Goal: Transaction & Acquisition: Obtain resource

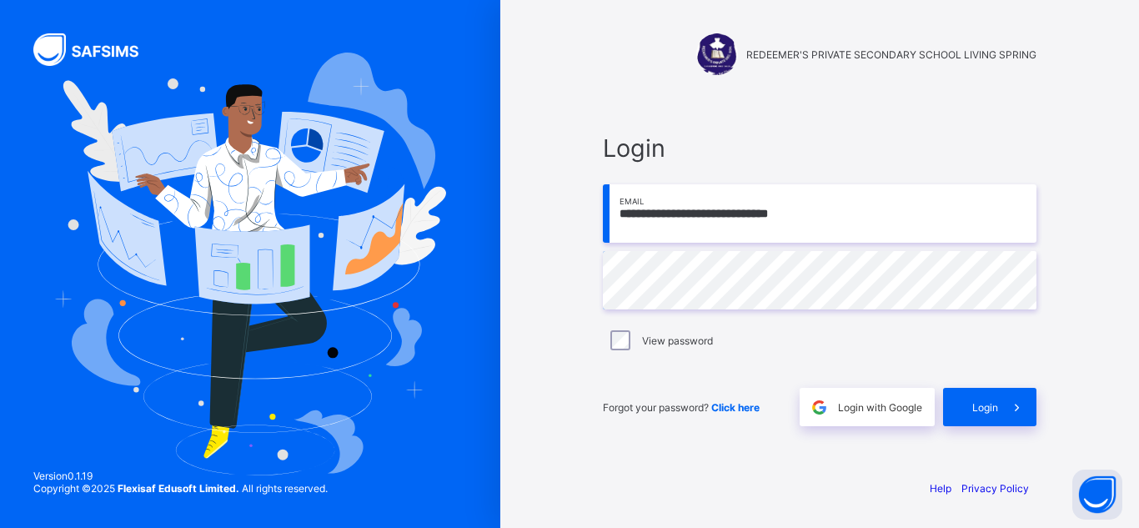
click at [571, 58] on div "**********" at bounding box center [820, 264] width 500 height 528
click at [550, 66] on div "**********" at bounding box center [819, 264] width 639 height 528
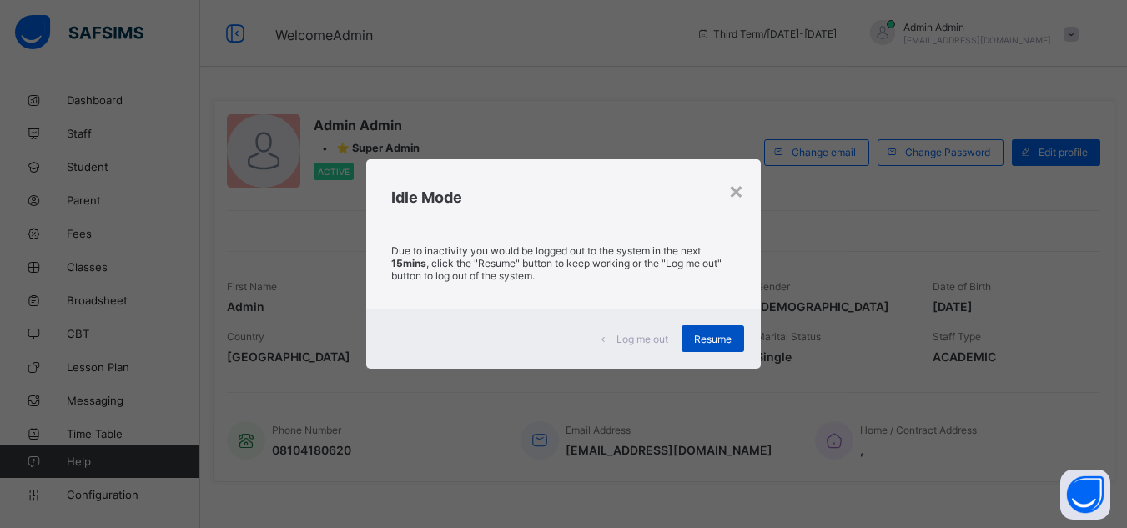
click at [716, 339] on span "Resume" at bounding box center [713, 339] width 38 height 13
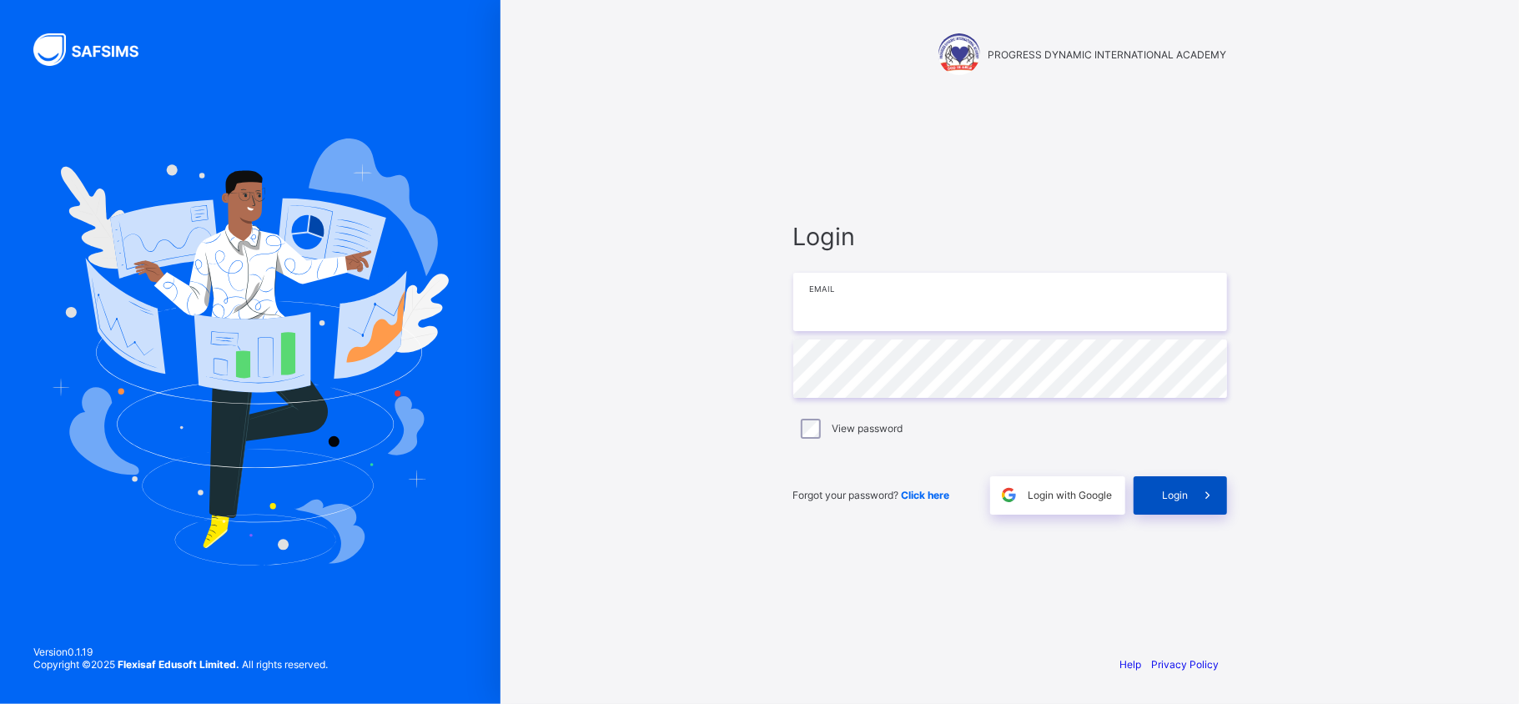
type input "**********"
click at [1183, 505] on div "Login" at bounding box center [1180, 495] width 93 height 38
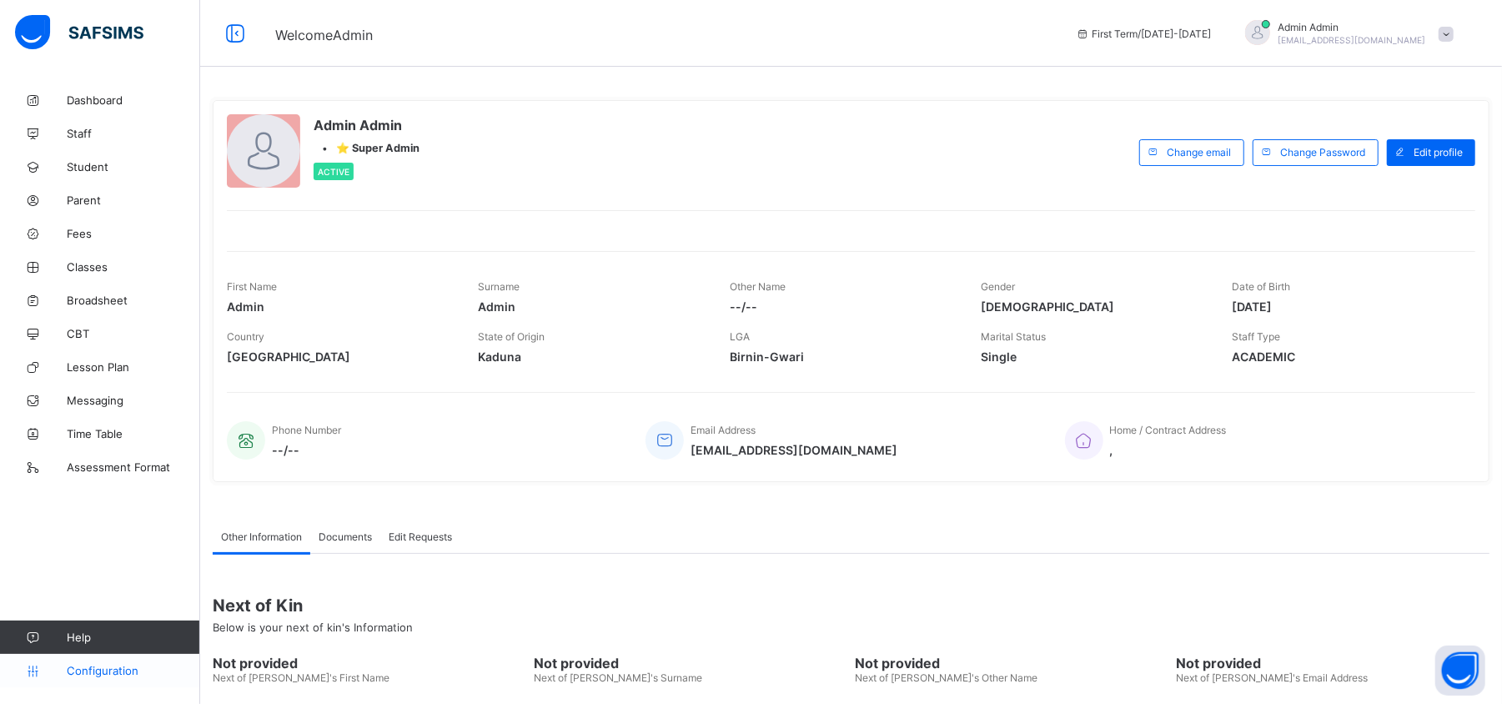
click at [118, 672] on span "Configuration" at bounding box center [133, 670] width 133 height 13
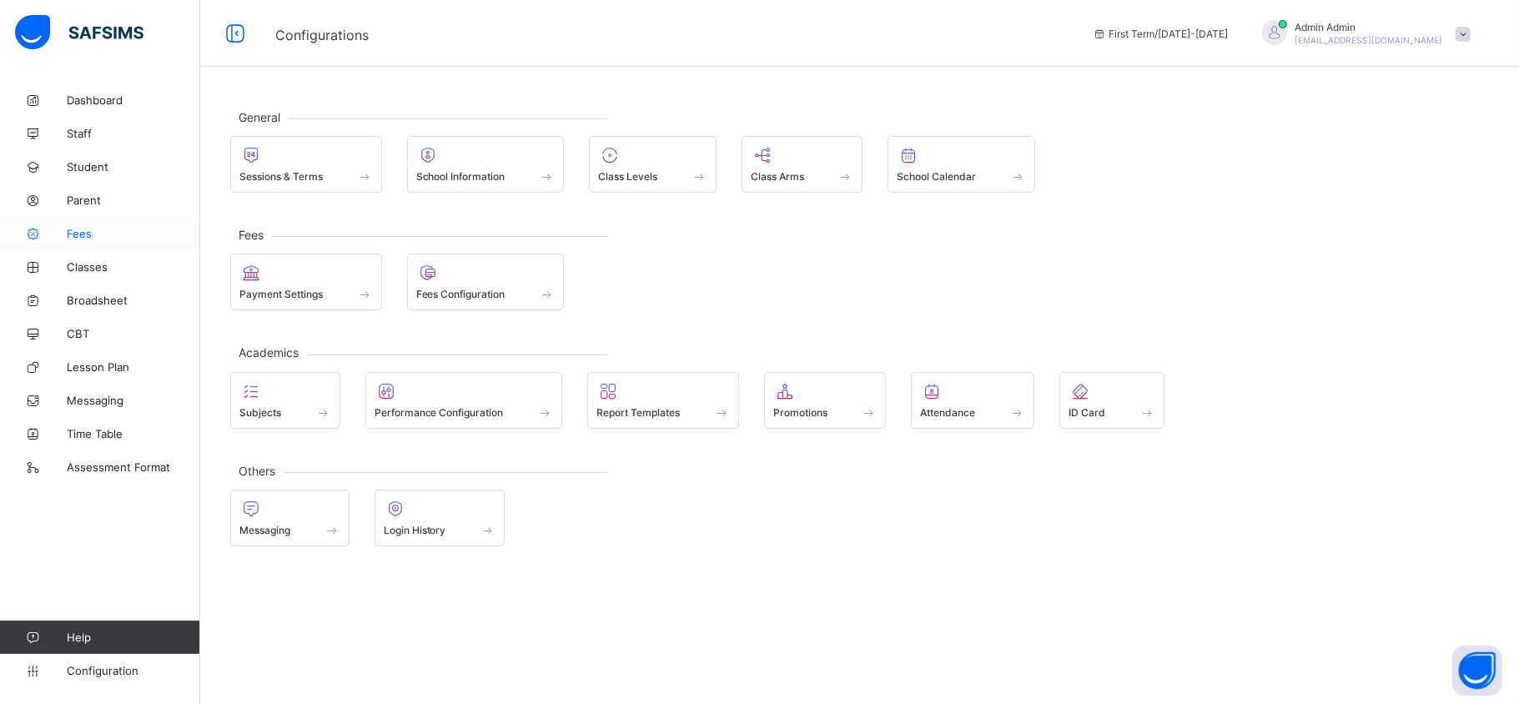
click at [78, 237] on span "Fees" at bounding box center [133, 233] width 133 height 13
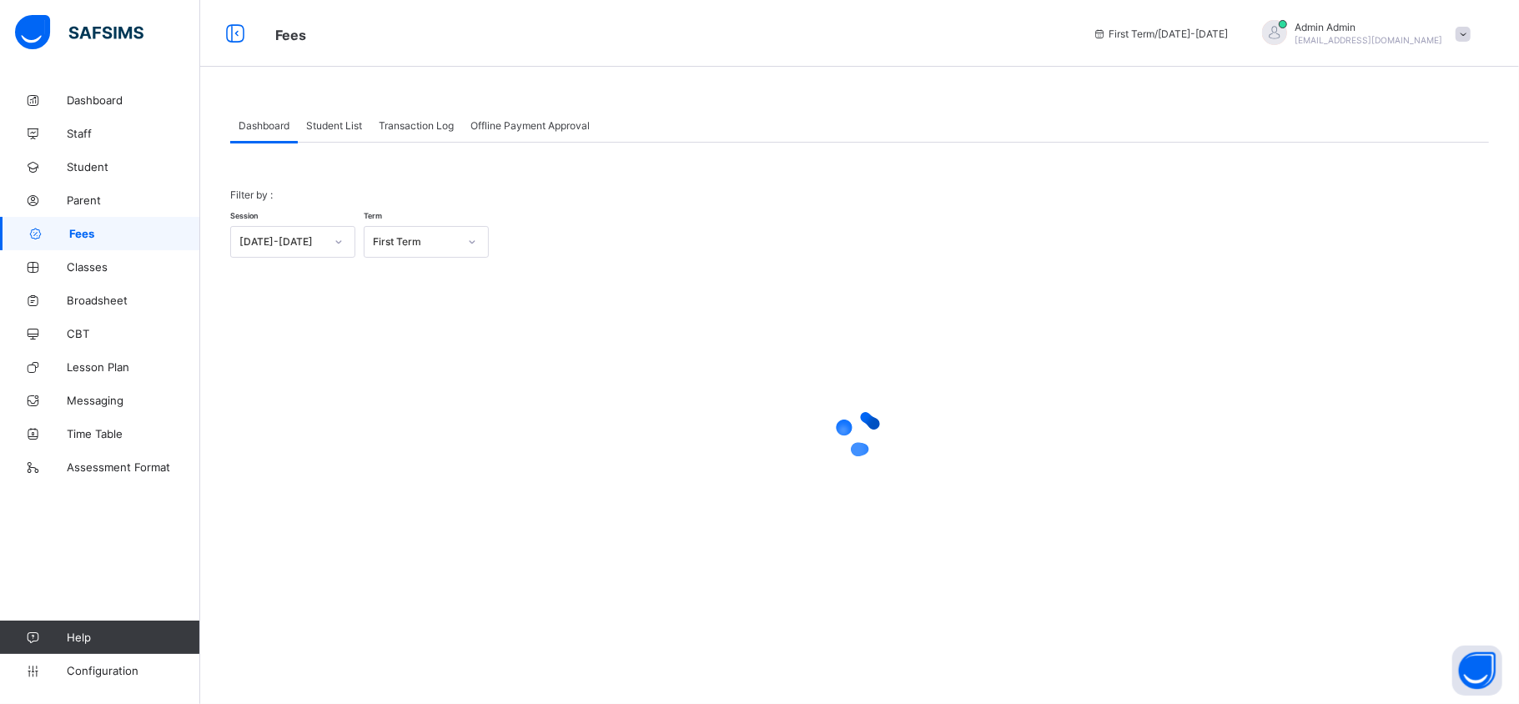
click at [334, 140] on div "Student List" at bounding box center [334, 124] width 73 height 33
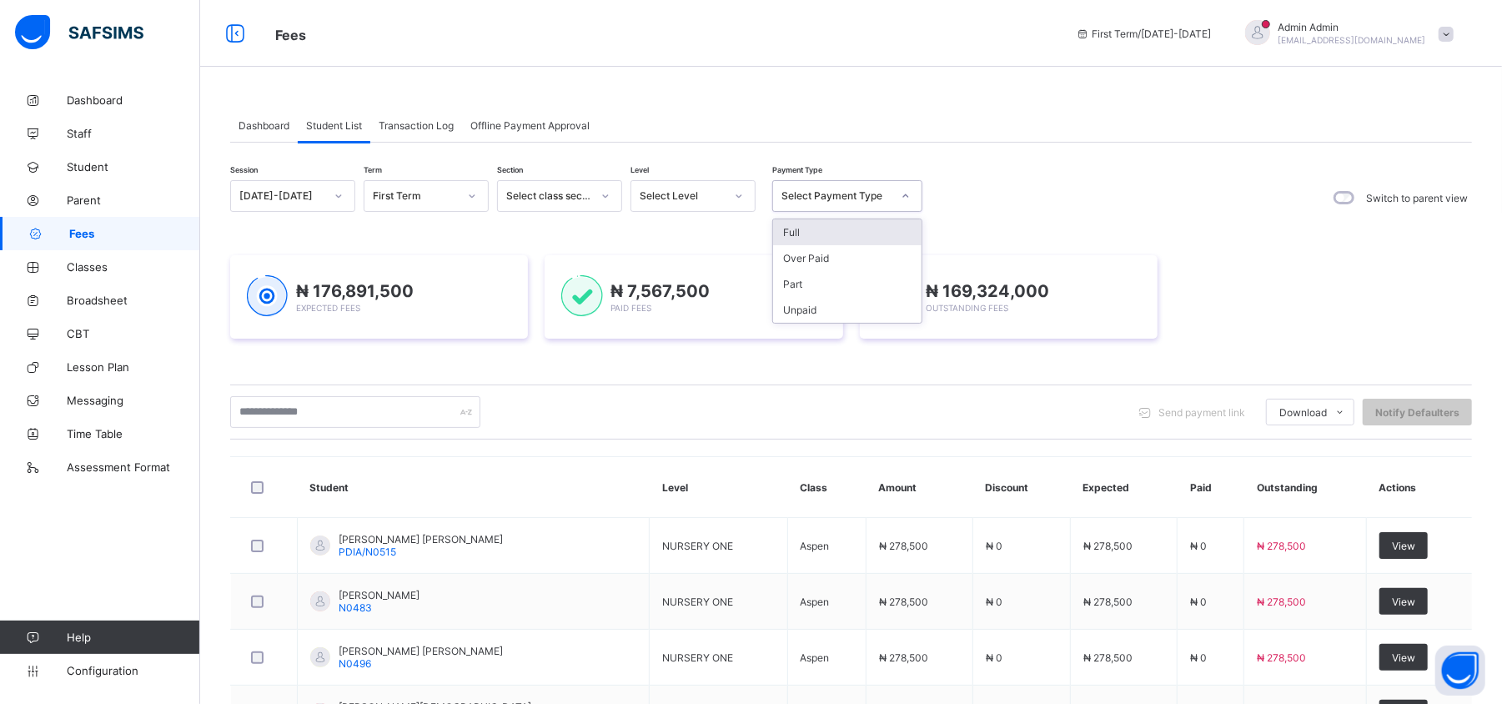
click at [841, 197] on div "Select Payment Type" at bounding box center [837, 196] width 110 height 13
click at [805, 232] on div "Full" at bounding box center [847, 232] width 148 height 26
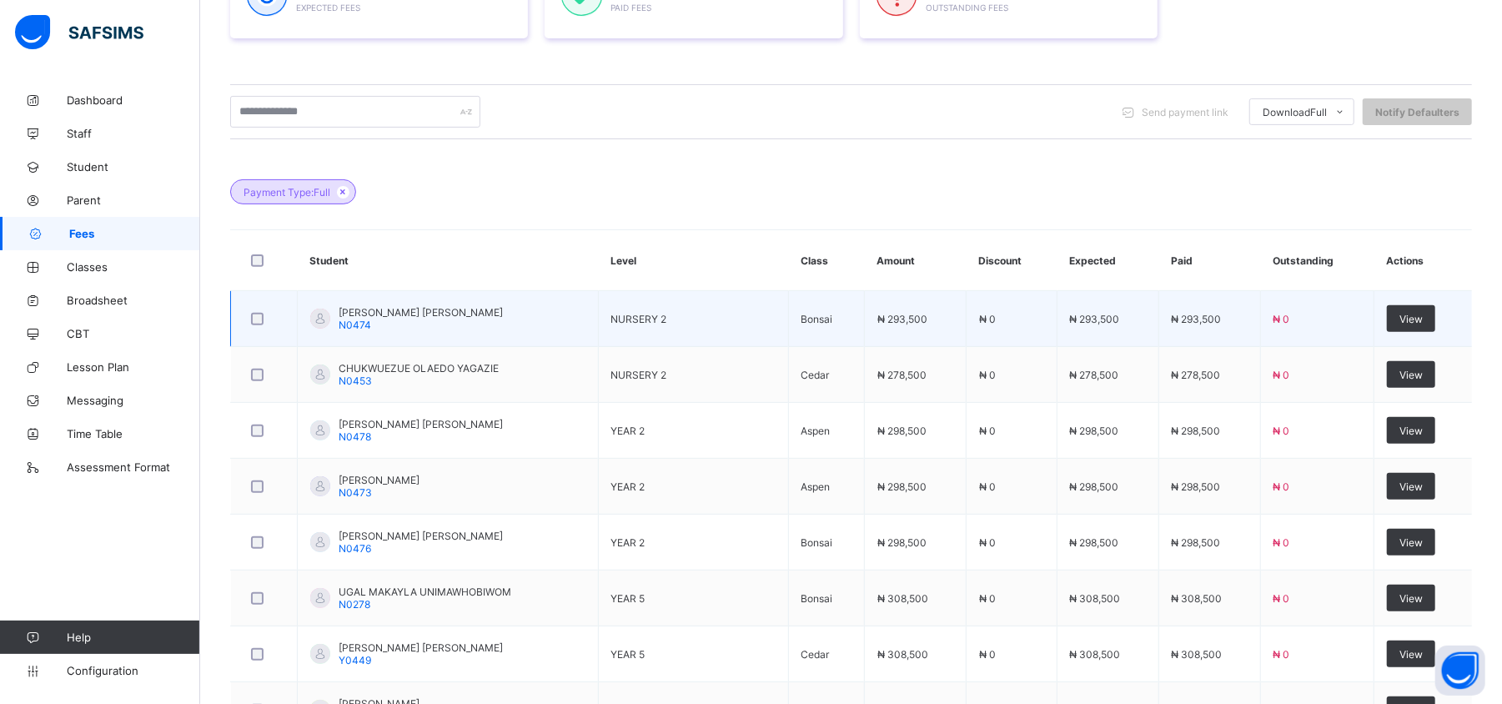
scroll to position [301, 0]
click at [1421, 327] on div "View" at bounding box center [1411, 317] width 48 height 27
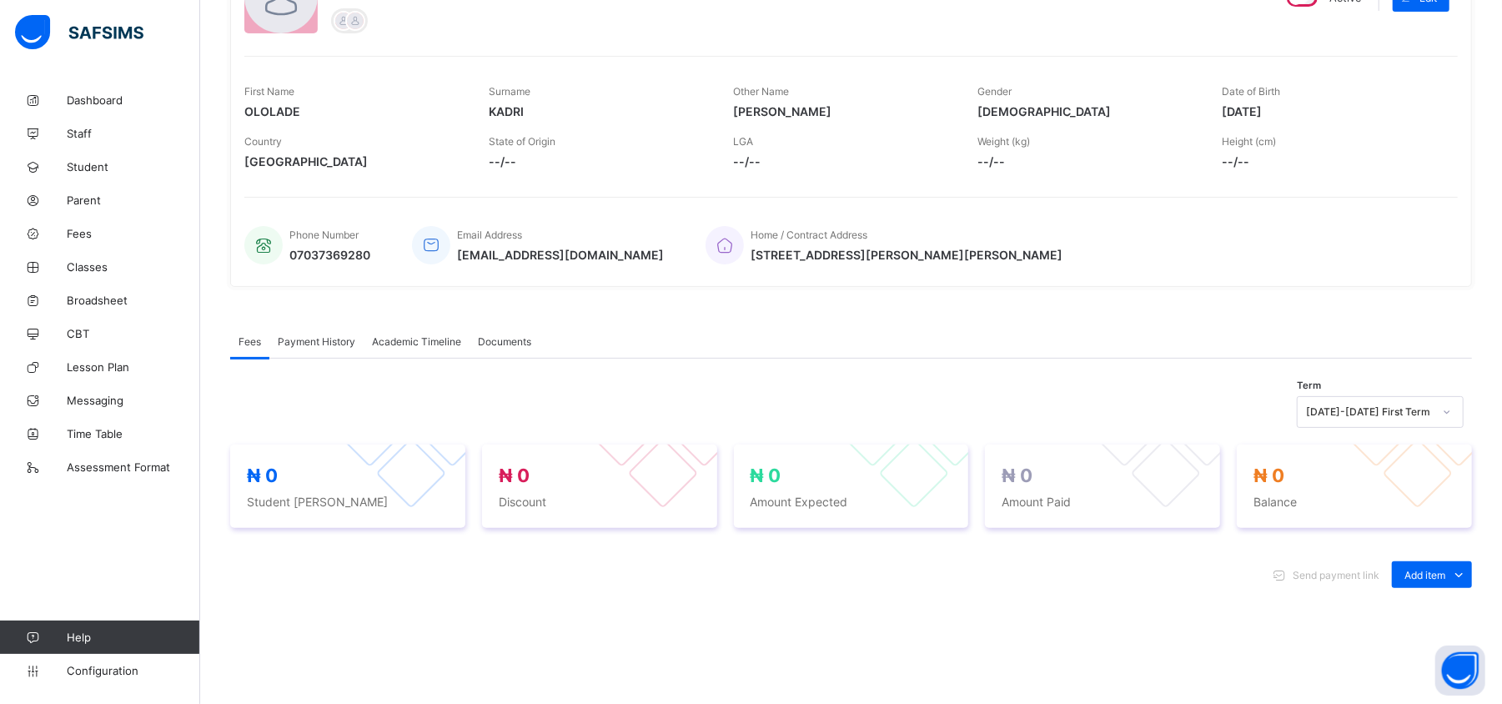
scroll to position [301, 0]
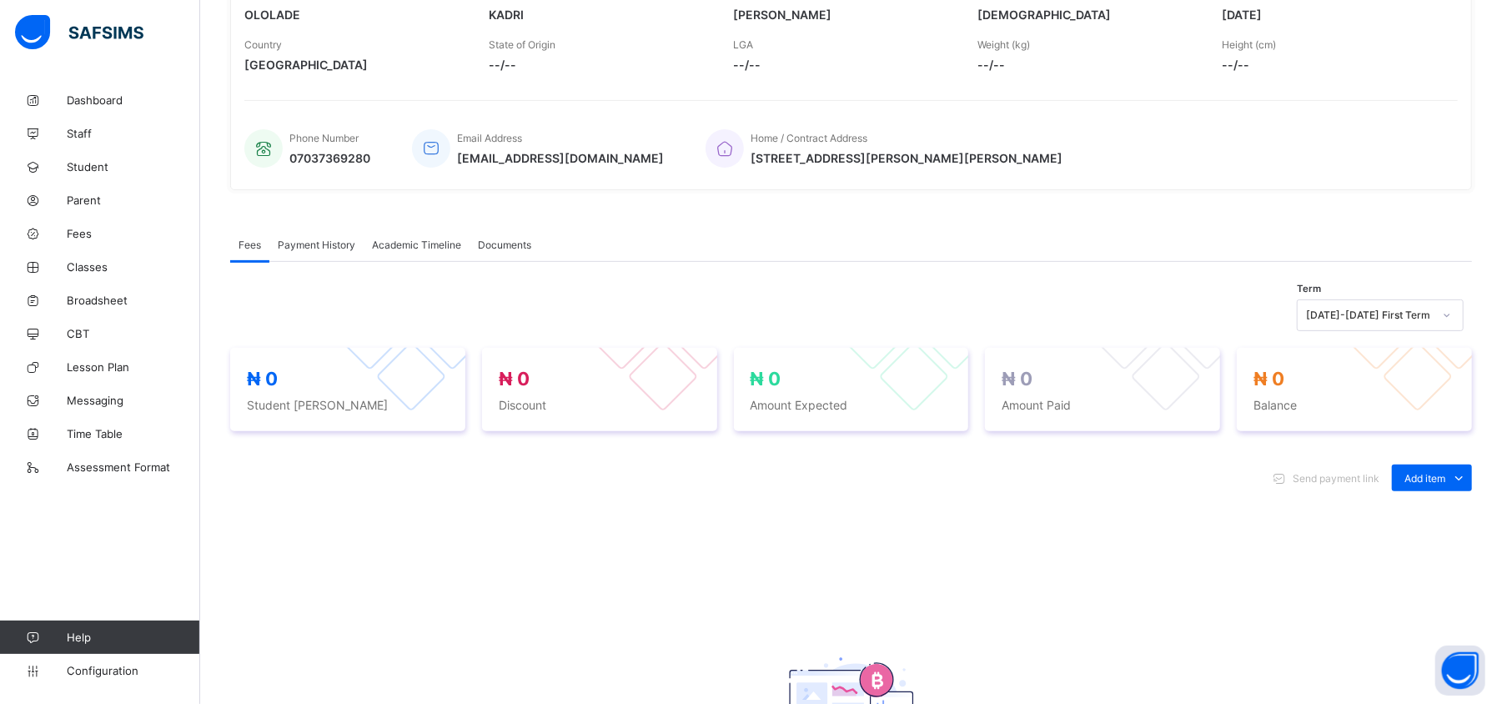
click at [295, 118] on div "Phone Number 07037369280 Email Address [EMAIL_ADDRESS][DOMAIN_NAME] Home / Cont…" at bounding box center [851, 138] width 1214 height 76
click at [322, 255] on div "Payment History" at bounding box center [316, 244] width 94 height 33
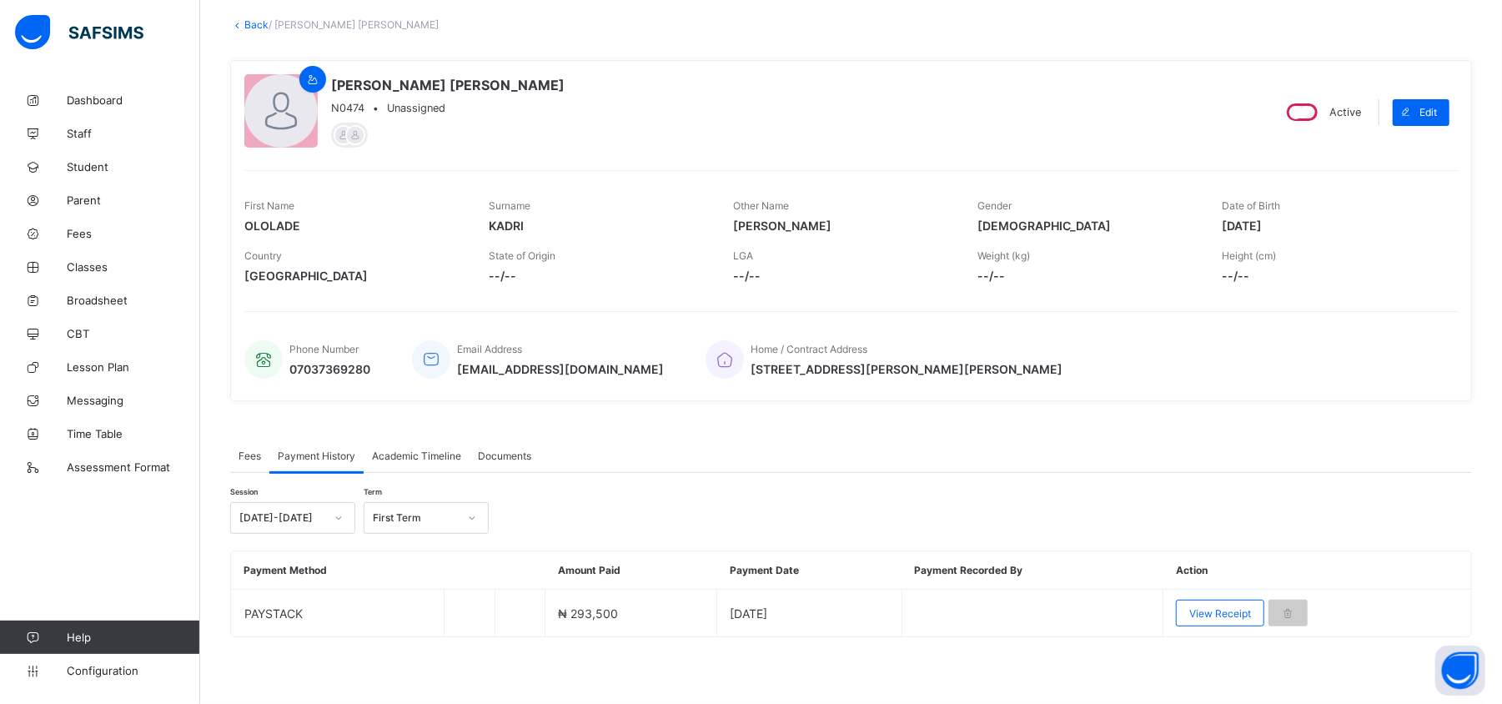
scroll to position [91, 0]
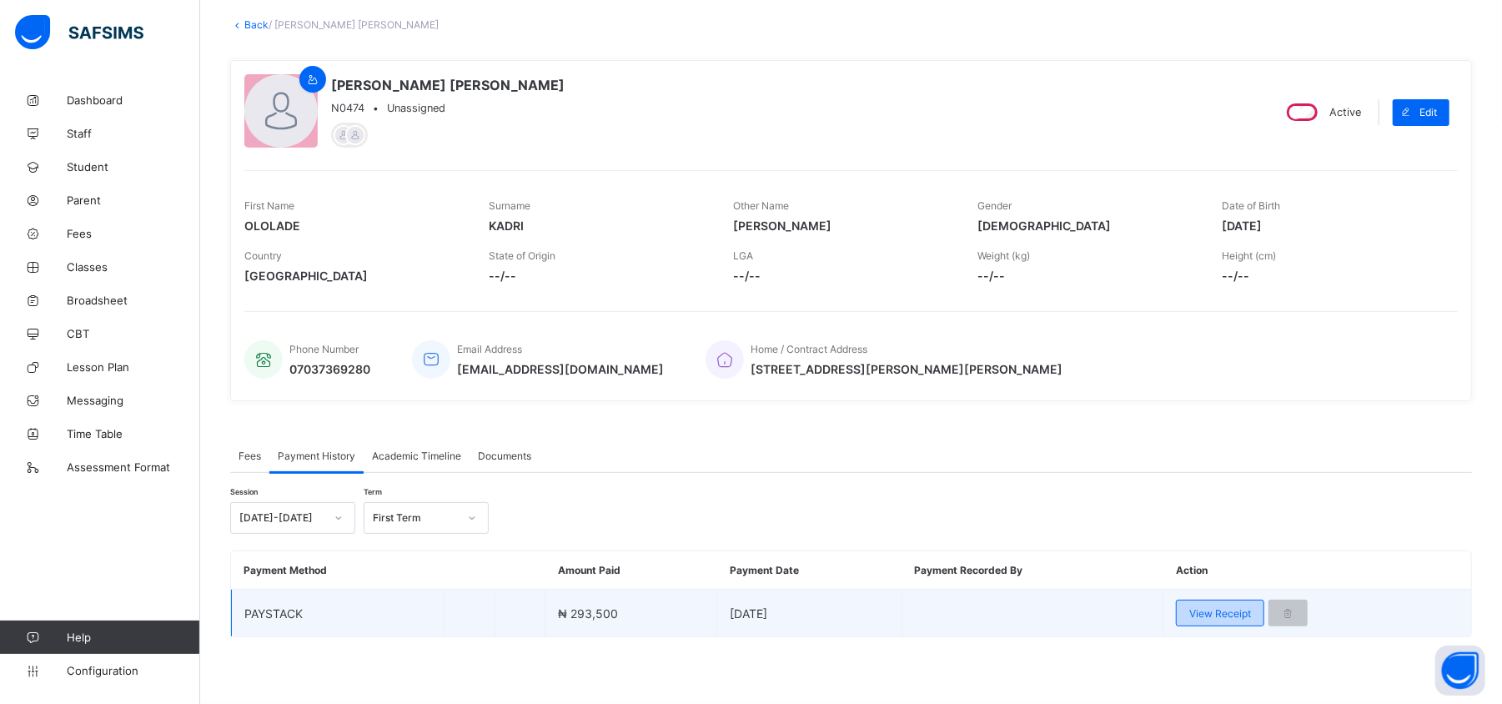
click at [1218, 621] on div "View Receipt" at bounding box center [1220, 613] width 88 height 27
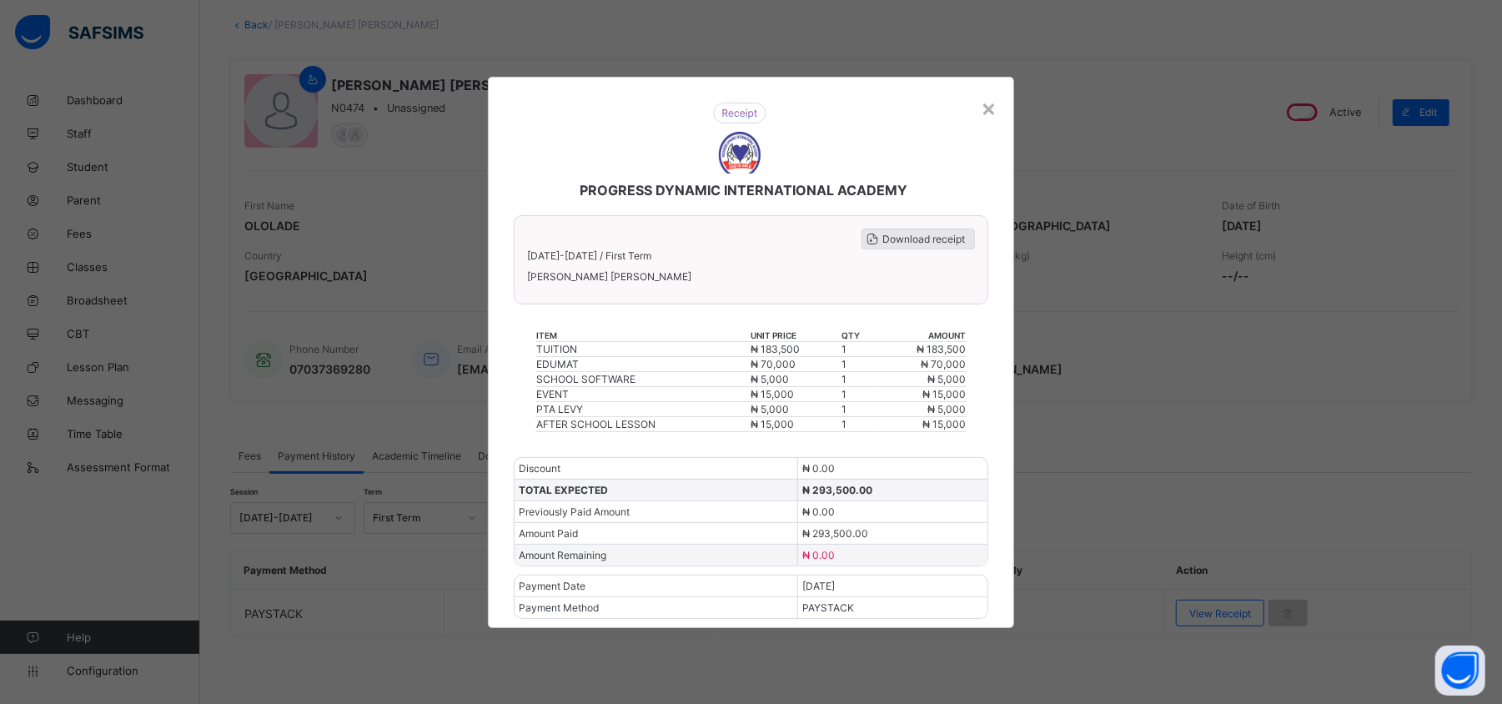
click at [905, 234] on span "Download receipt" at bounding box center [924, 239] width 83 height 13
